Goal: Task Accomplishment & Management: Manage account settings

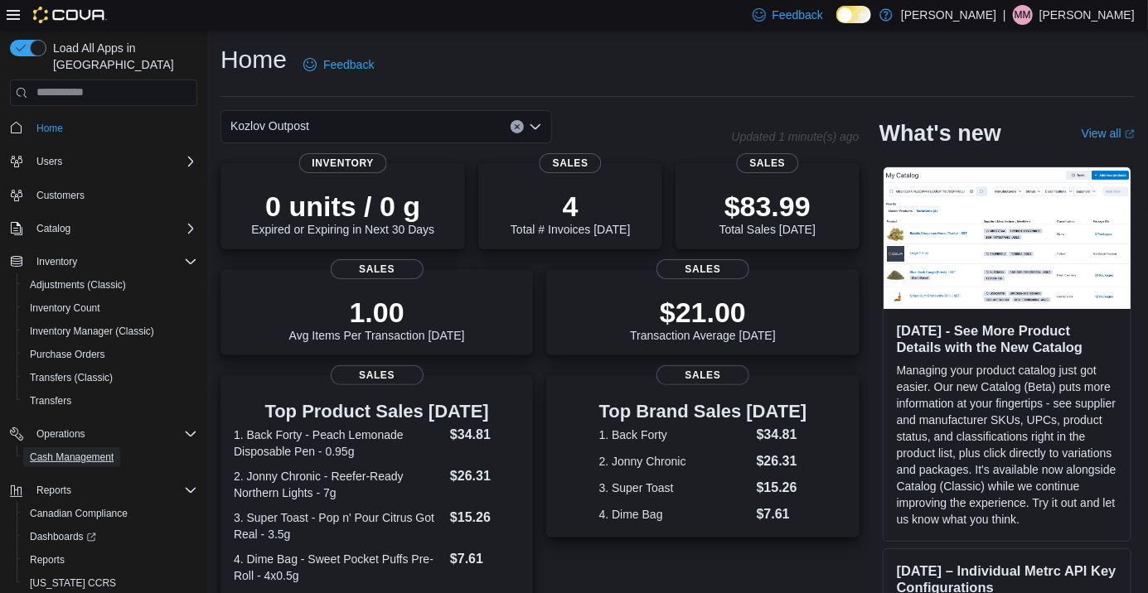
click at [51, 451] on span "Cash Management" at bounding box center [72, 457] width 84 height 13
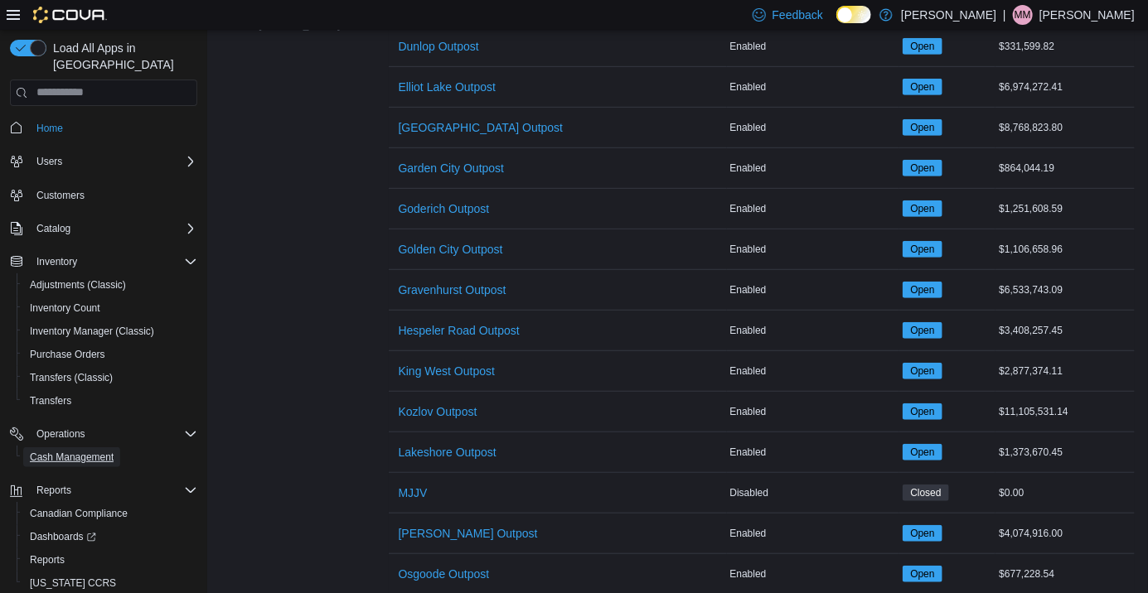
scroll to position [614, 0]
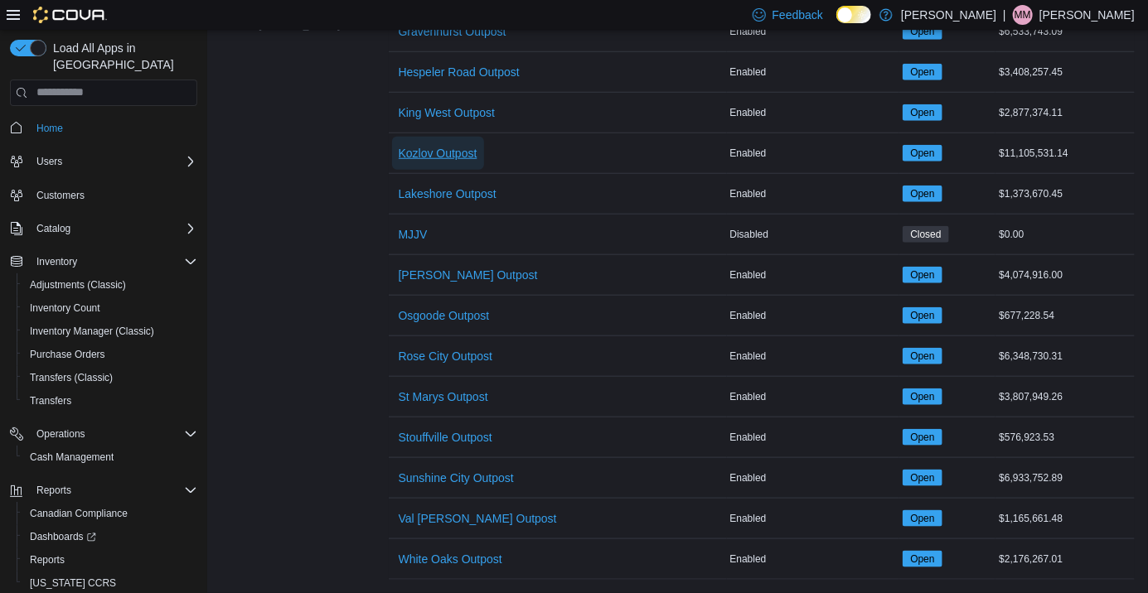
click at [425, 148] on span "Kozlov Outpost" at bounding box center [438, 153] width 79 height 17
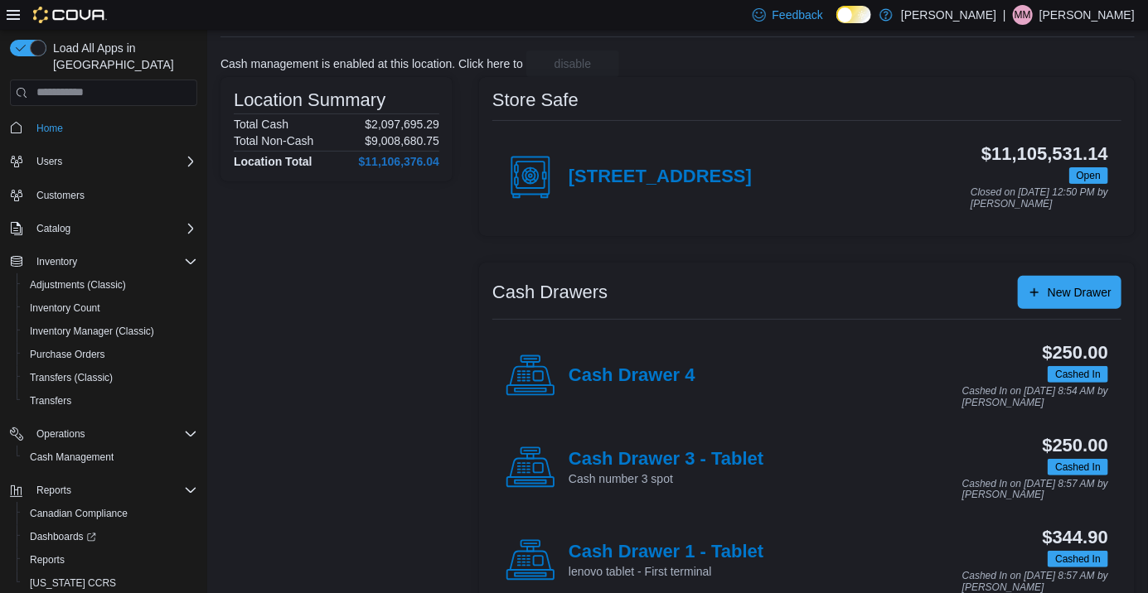
scroll to position [225, 0]
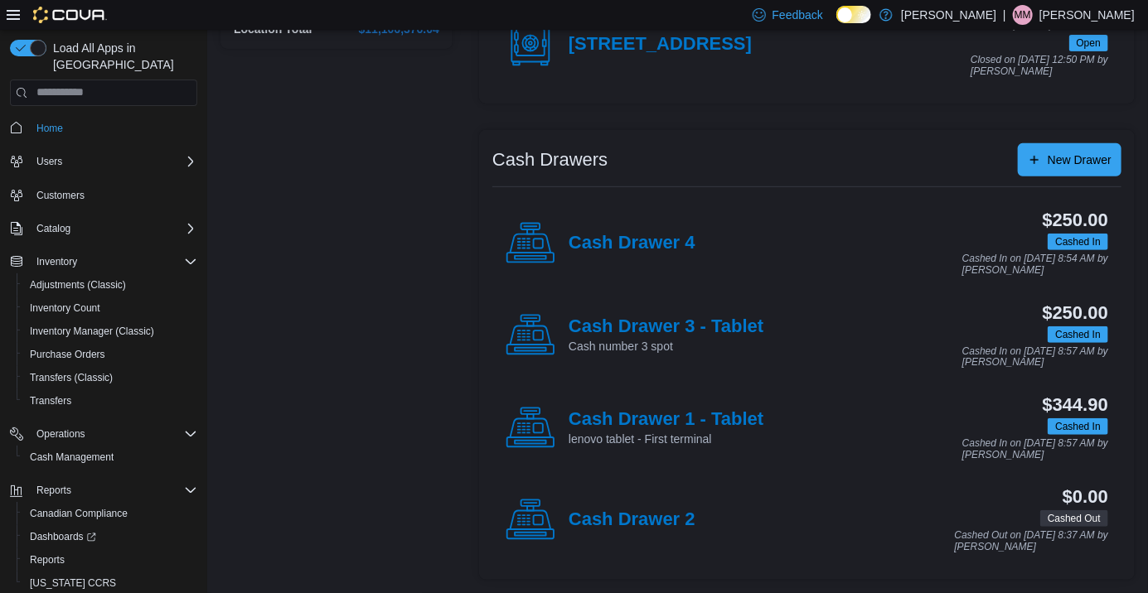
click at [737, 409] on h4 "Cash Drawer 1 - Tablet" at bounding box center [666, 420] width 195 height 22
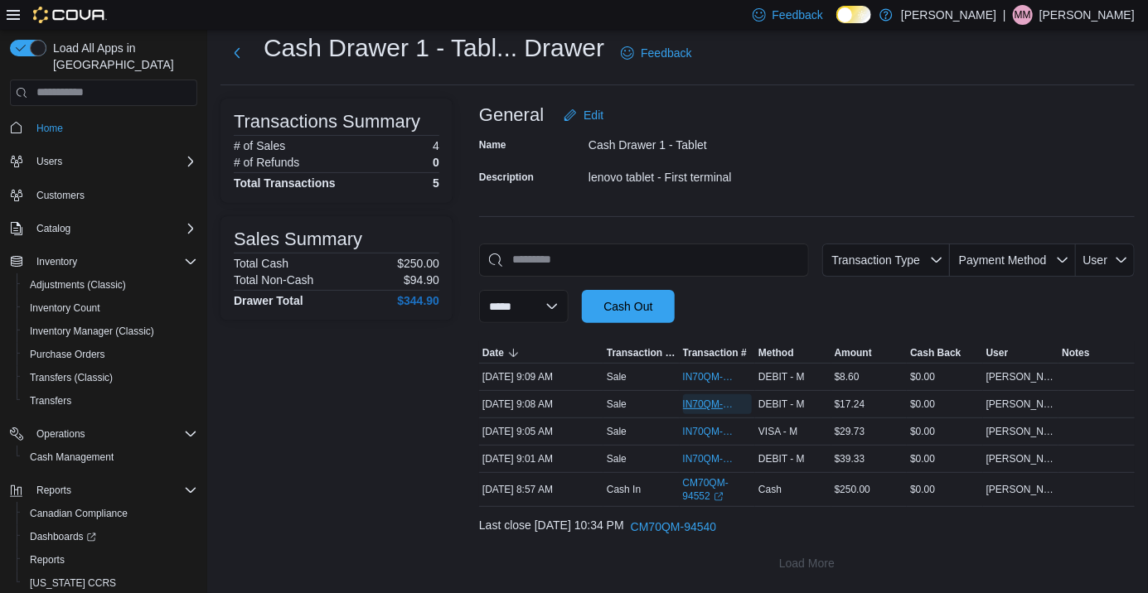
click at [726, 395] on span "IN70QM-1864326" at bounding box center [718, 405] width 70 height 20
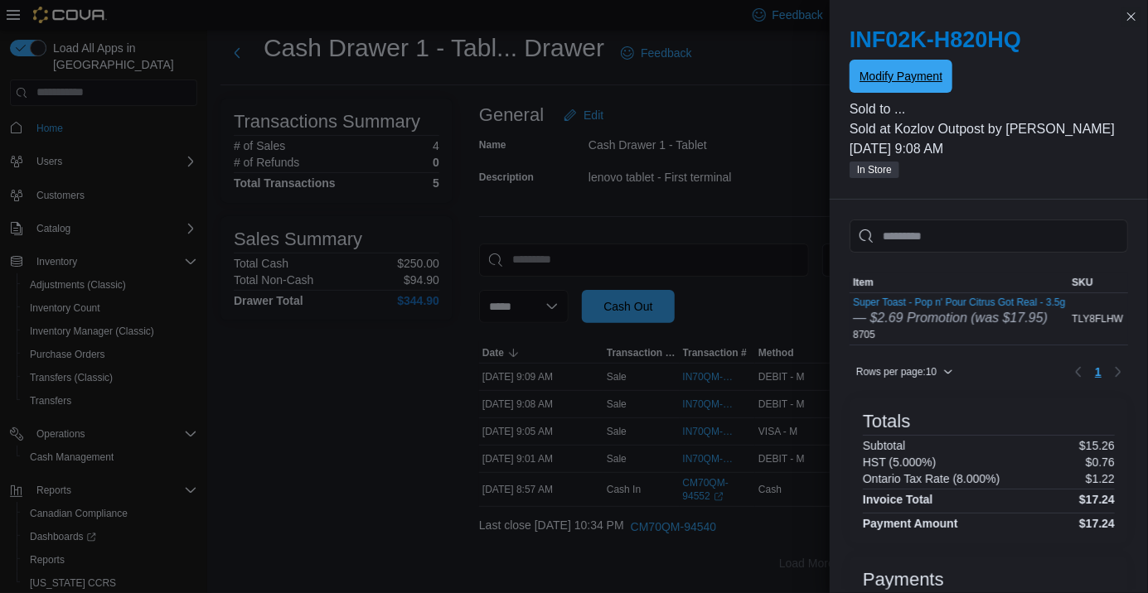
click at [877, 89] on span "Modify Payment" at bounding box center [900, 76] width 83 height 33
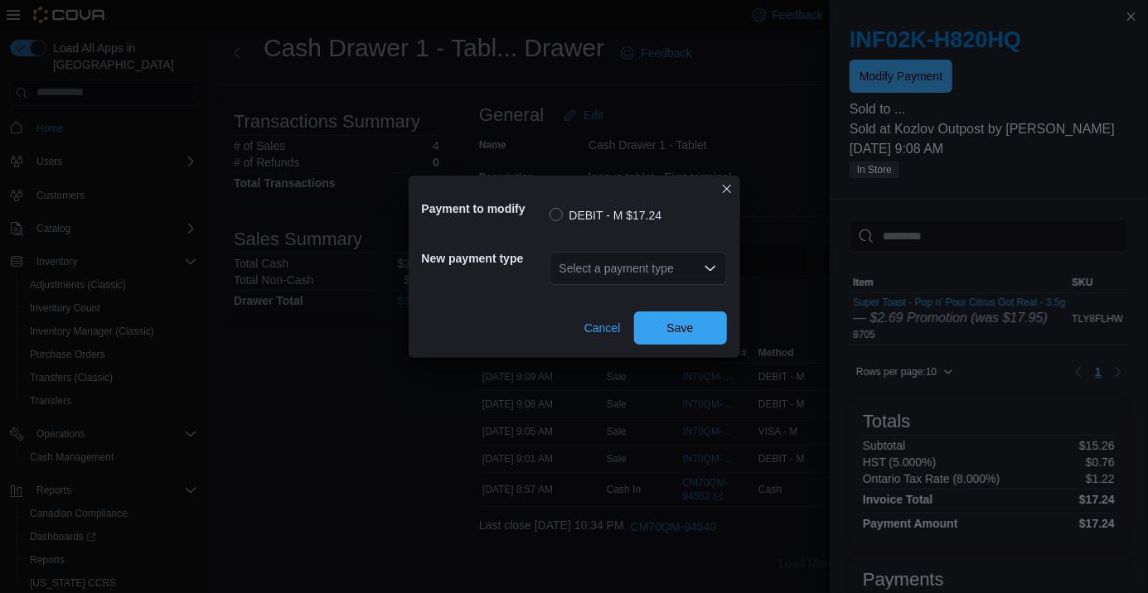
click at [701, 259] on div "Select a payment type" at bounding box center [637, 268] width 177 height 33
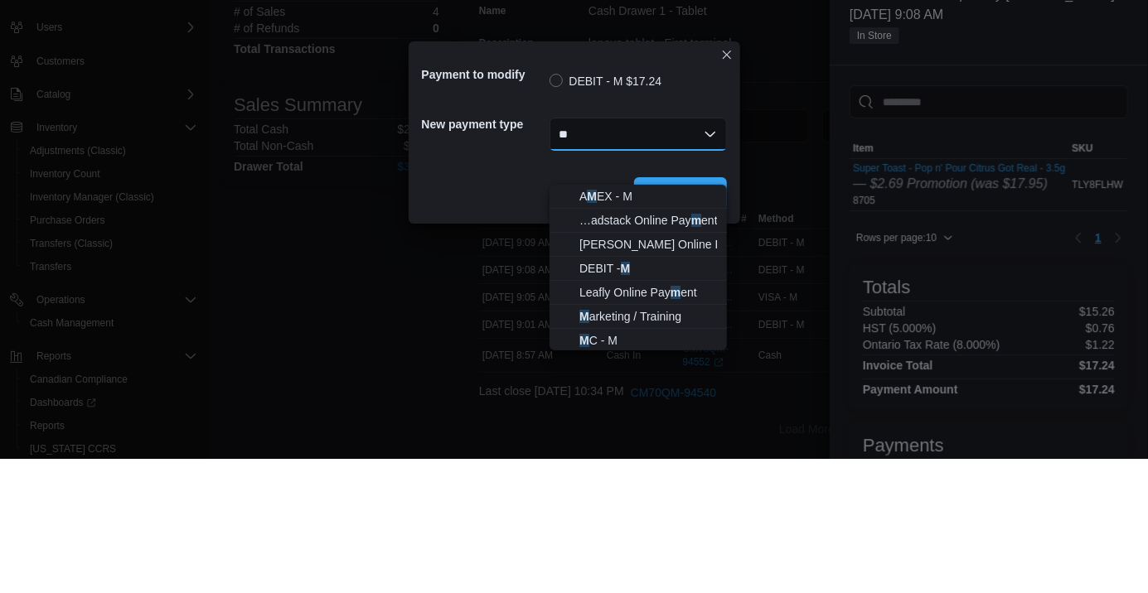
scroll to position [0, 0]
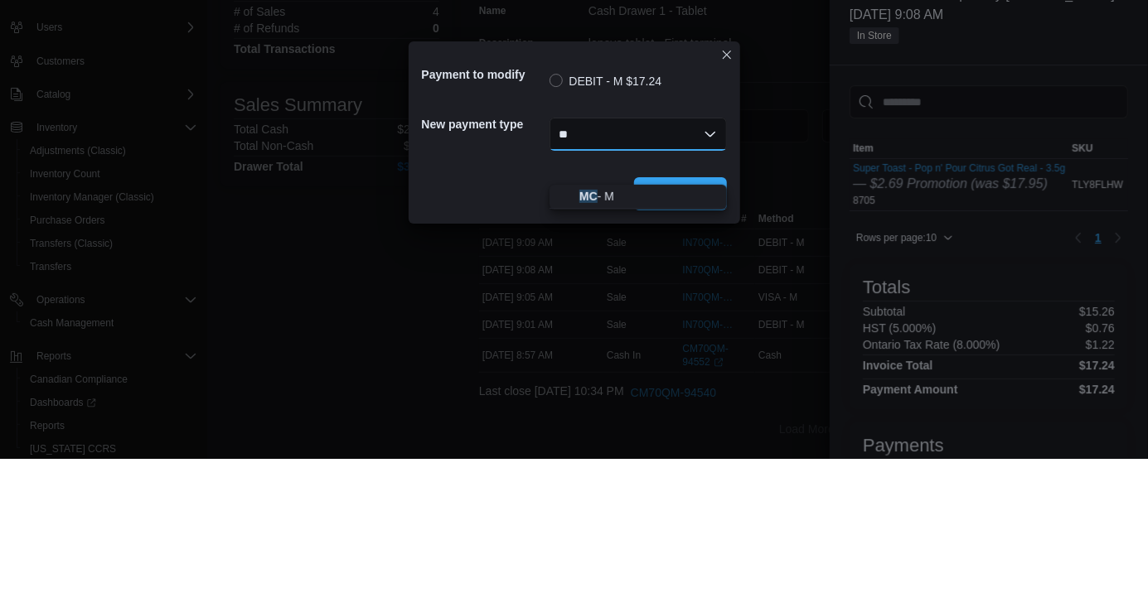
type input "**"
click at [620, 322] on span "MC - M" at bounding box center [648, 330] width 138 height 17
click at [682, 332] on span "Save" at bounding box center [680, 328] width 73 height 33
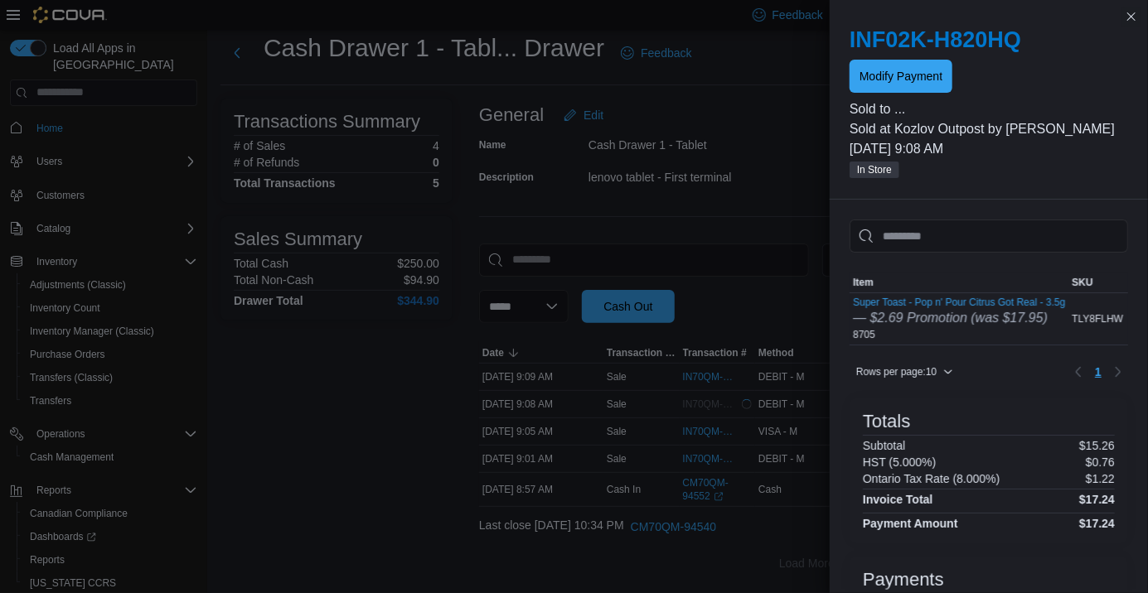
click at [498, 511] on div "Last close [DATE] 10:34 PM CM70QM-94540" at bounding box center [807, 527] width 656 height 33
